Goal: Task Accomplishment & Management: Manage account settings

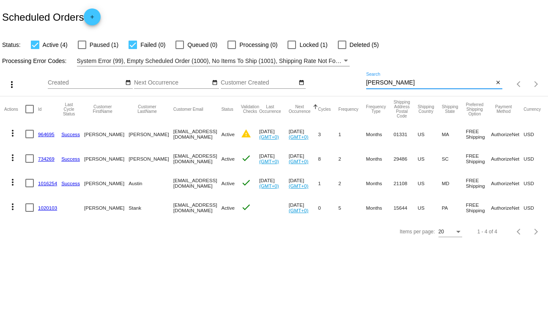
click at [378, 82] on input "[PERSON_NAME]" at bounding box center [430, 82] width 128 height 7
type input "K"
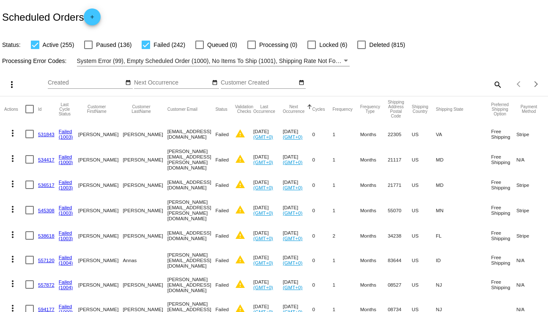
click at [493, 85] on mat-icon "search" at bounding box center [497, 84] width 10 height 13
click at [382, 81] on input "Search" at bounding box center [434, 82] width 137 height 7
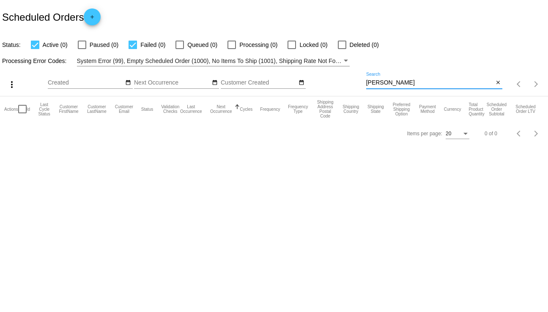
type input "[PERSON_NAME]"
click at [409, 76] on div "[PERSON_NAME] Search" at bounding box center [430, 80] width 128 height 16
click at [406, 80] on input "[PERSON_NAME]" at bounding box center [430, 82] width 128 height 7
click at [148, 43] on span "Failed (0)" at bounding box center [152, 45] width 25 height 10
click at [133, 49] on input "Failed (0)" at bounding box center [132, 49] width 0 height 0
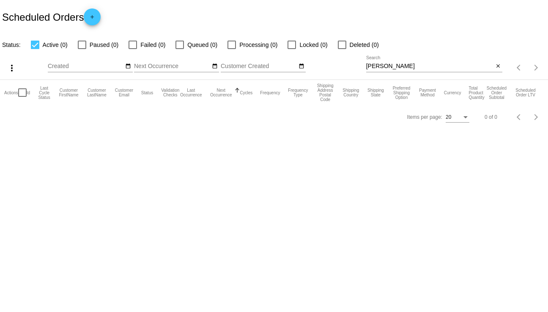
click at [148, 43] on span "Failed (0)" at bounding box center [152, 45] width 25 height 10
click at [133, 49] on input "Failed (0)" at bounding box center [132, 49] width 0 height 0
checkbox input "true"
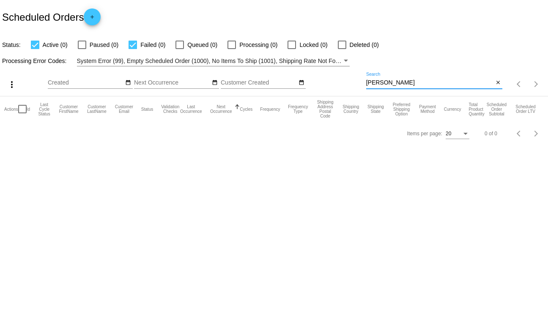
click at [379, 80] on input "[PERSON_NAME]" at bounding box center [430, 82] width 128 height 7
type input "Robinson"
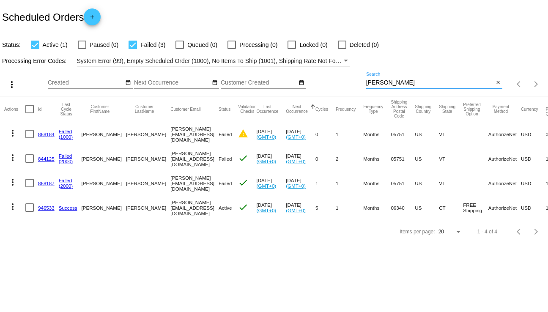
click at [48, 209] on link "946533" at bounding box center [46, 207] width 16 height 5
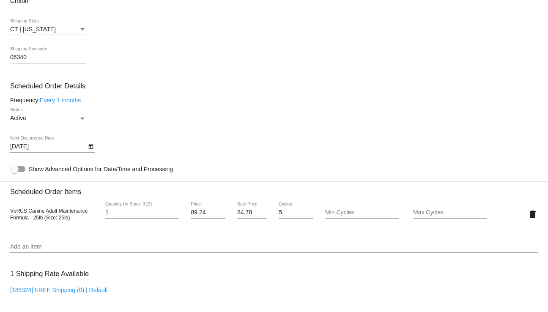
scroll to position [423, 0]
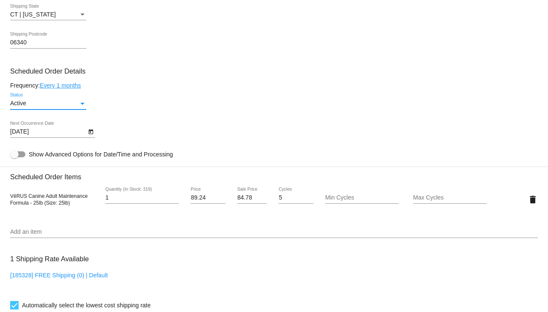
click at [81, 105] on div "Status" at bounding box center [82, 104] width 4 height 2
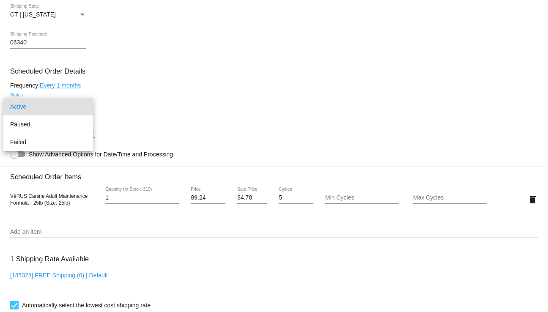
click at [182, 104] on div at bounding box center [274, 156] width 548 height 312
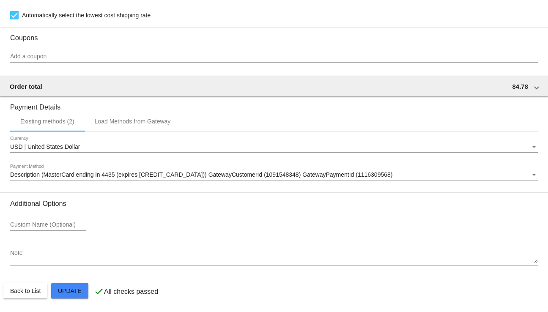
scroll to position [716, 0]
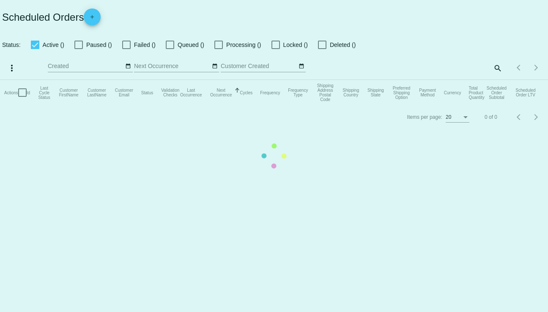
checkbox input "true"
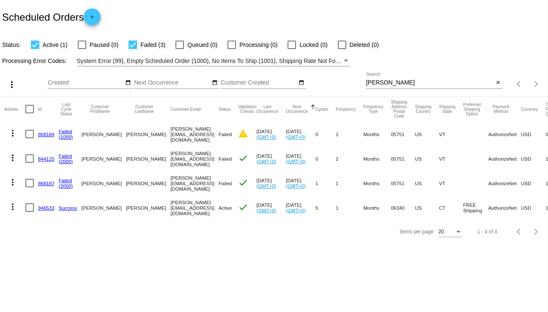
click at [11, 134] on mat-icon "more_vert" at bounding box center [13, 133] width 10 height 10
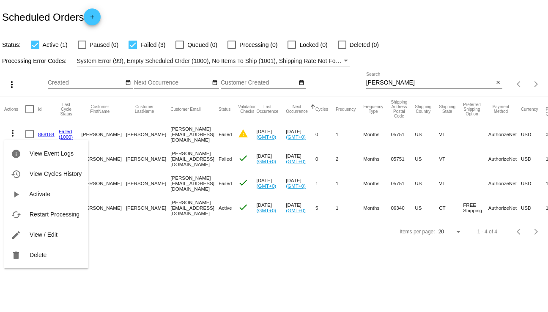
click at [109, 232] on div at bounding box center [274, 156] width 548 height 312
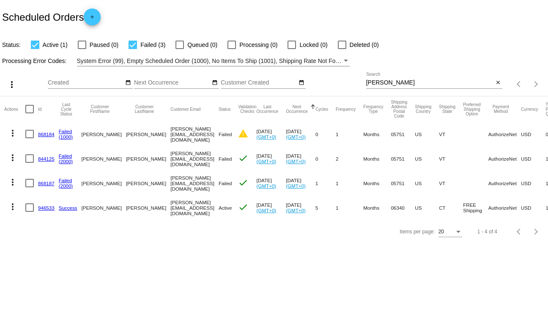
click at [44, 136] on link "868184" at bounding box center [46, 133] width 16 height 5
click at [51, 206] on link "946533" at bounding box center [46, 207] width 16 height 5
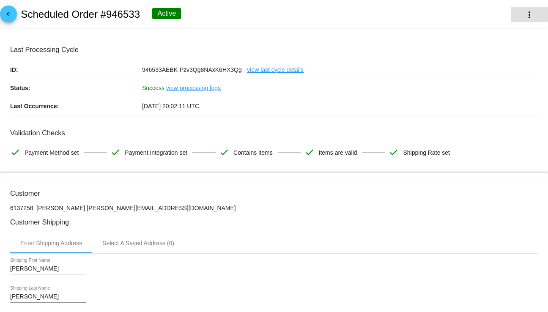
click at [524, 14] on mat-icon "more_vert" at bounding box center [529, 15] width 10 height 10
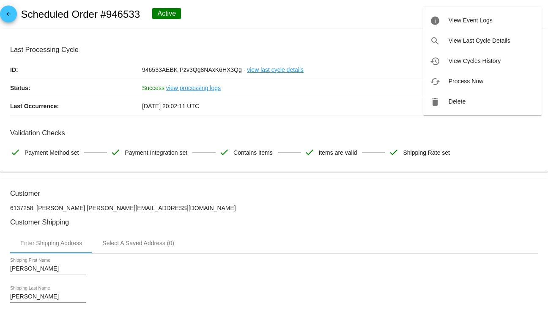
click at [350, 4] on div at bounding box center [274, 156] width 548 height 312
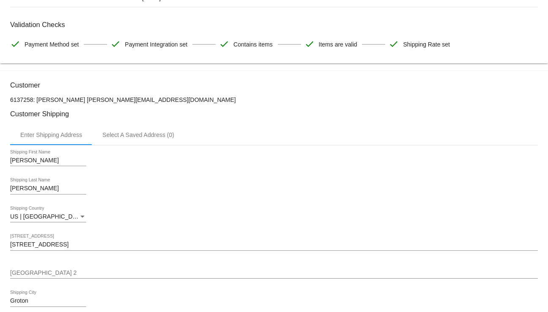
scroll to position [127, 0]
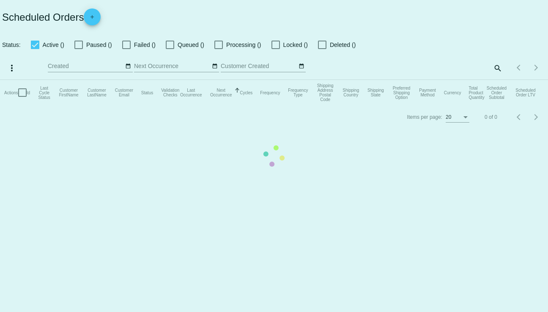
checkbox input "true"
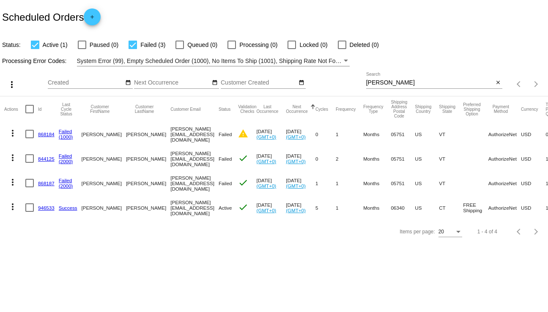
click at [40, 206] on link "946533" at bounding box center [46, 207] width 16 height 5
click at [13, 206] on mat-icon "more_vert" at bounding box center [13, 207] width 10 height 10
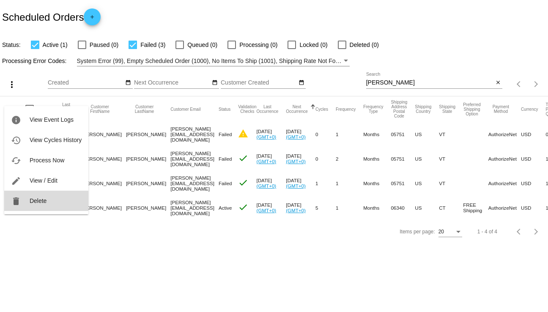
click at [48, 203] on button "delete Delete" at bounding box center [46, 201] width 84 height 20
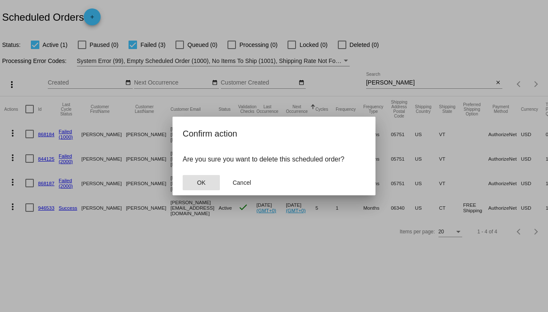
click at [193, 181] on button "OK" at bounding box center [201, 182] width 37 height 15
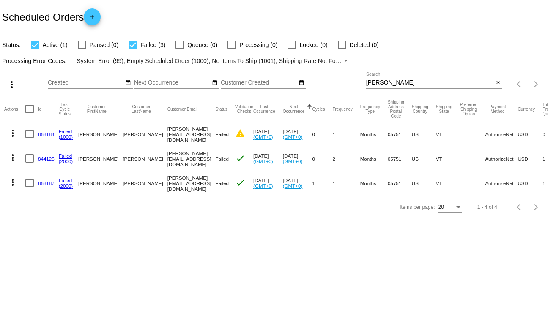
click at [9, 182] on mat-icon "more_vert" at bounding box center [13, 182] width 10 height 10
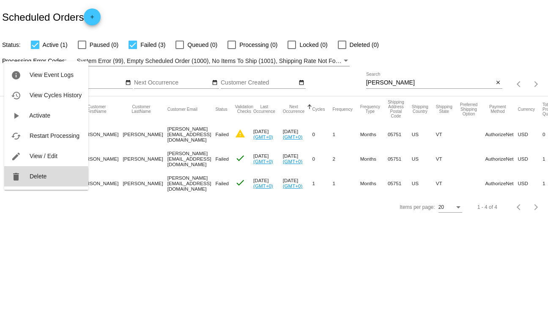
click at [17, 177] on mat-icon "delete" at bounding box center [16, 177] width 10 height 10
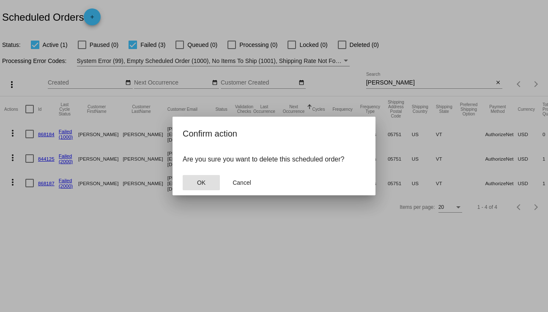
click at [194, 180] on button "OK" at bounding box center [201, 182] width 37 height 15
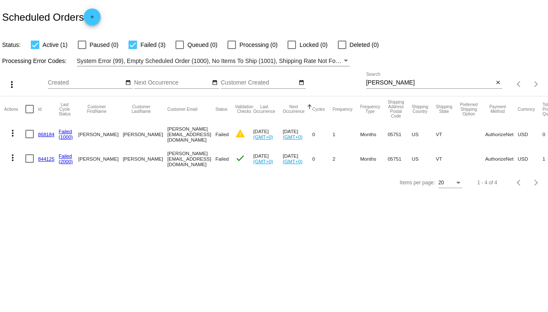
click at [9, 156] on mat-icon "more_vert" at bounding box center [13, 158] width 10 height 10
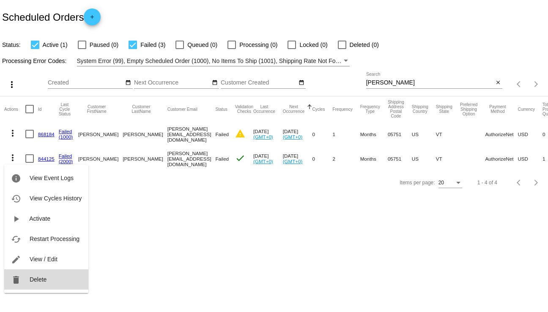
click at [41, 281] on span "Delete" at bounding box center [38, 279] width 17 height 7
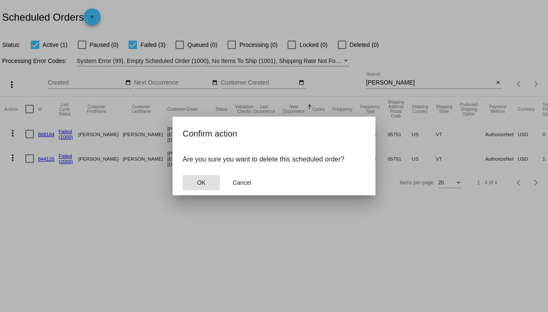
click at [208, 180] on button "OK" at bounding box center [201, 182] width 37 height 15
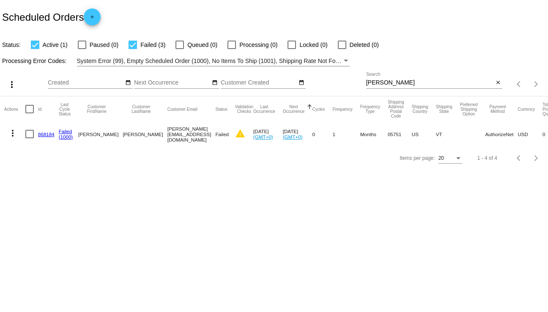
click at [16, 132] on mat-icon "more_vert" at bounding box center [13, 133] width 10 height 10
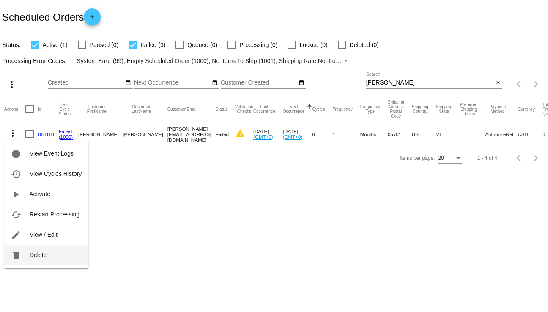
click at [57, 256] on button "delete Delete" at bounding box center [46, 255] width 84 height 20
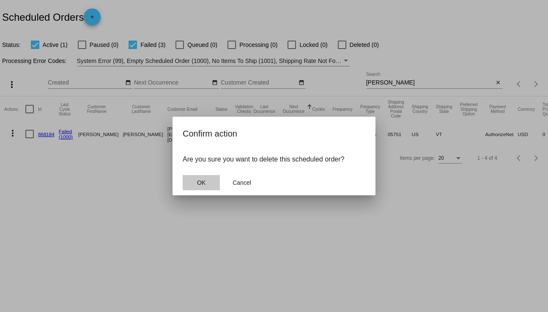
click at [212, 178] on button "OK" at bounding box center [201, 182] width 37 height 15
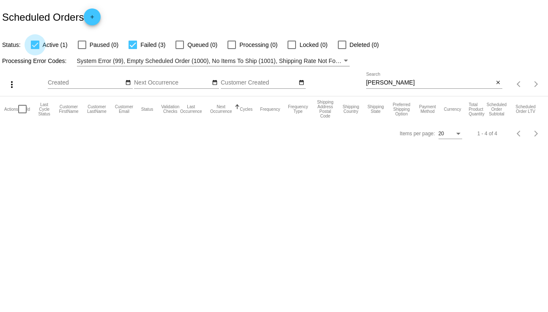
click at [46, 43] on span "Active (1)" at bounding box center [55, 45] width 25 height 10
click at [35, 49] on input "Active (1)" at bounding box center [35, 49] width 0 height 0
click at [61, 41] on span "Active (1)" at bounding box center [55, 45] width 25 height 10
click at [35, 49] on input "Active (1)" at bounding box center [35, 49] width 0 height 0
checkbox input "true"
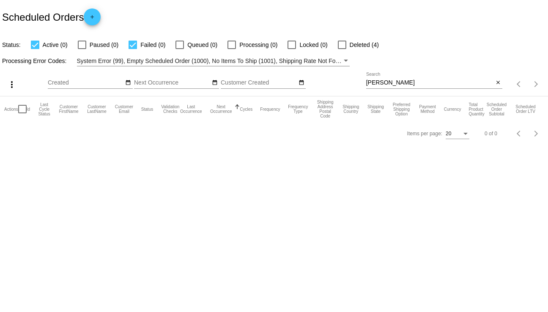
click at [429, 77] on div "Robinson Search" at bounding box center [430, 80] width 128 height 16
